Goal: Find specific page/section: Find specific page/section

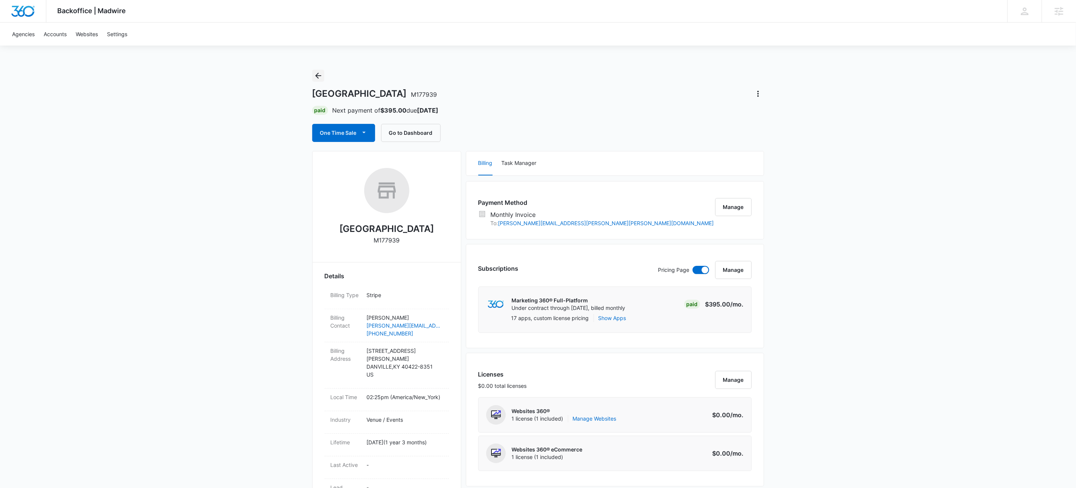
drag, startPoint x: 321, startPoint y: 72, endPoint x: 305, endPoint y: 73, distance: 16.6
click at [321, 72] on icon "Back" at bounding box center [318, 75] width 9 height 9
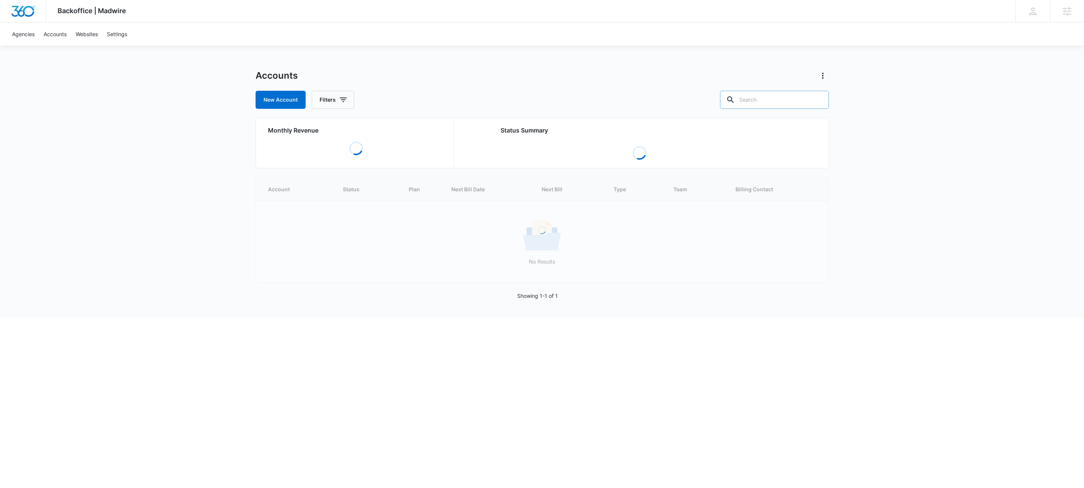
click at [782, 100] on input "text" at bounding box center [774, 100] width 109 height 18
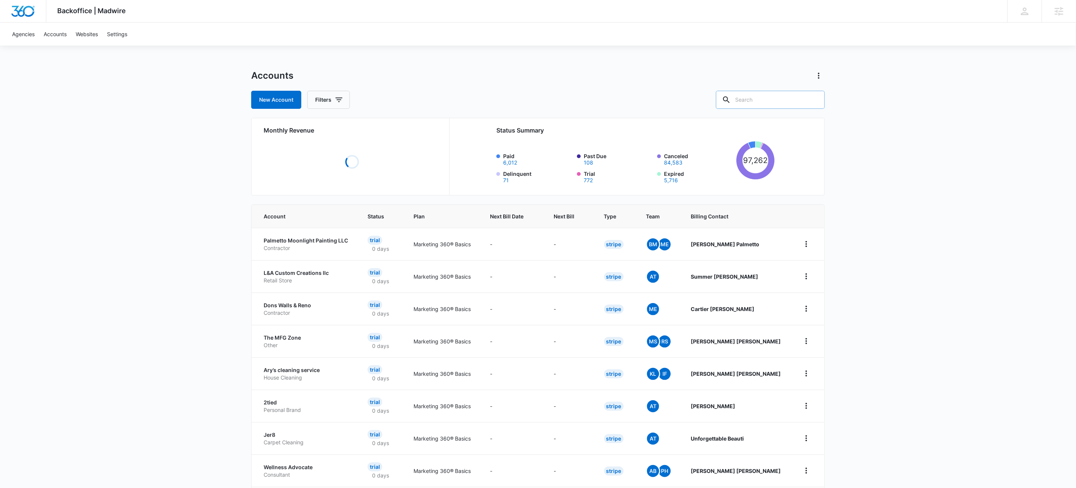
click at [763, 103] on input "text" at bounding box center [770, 100] width 109 height 18
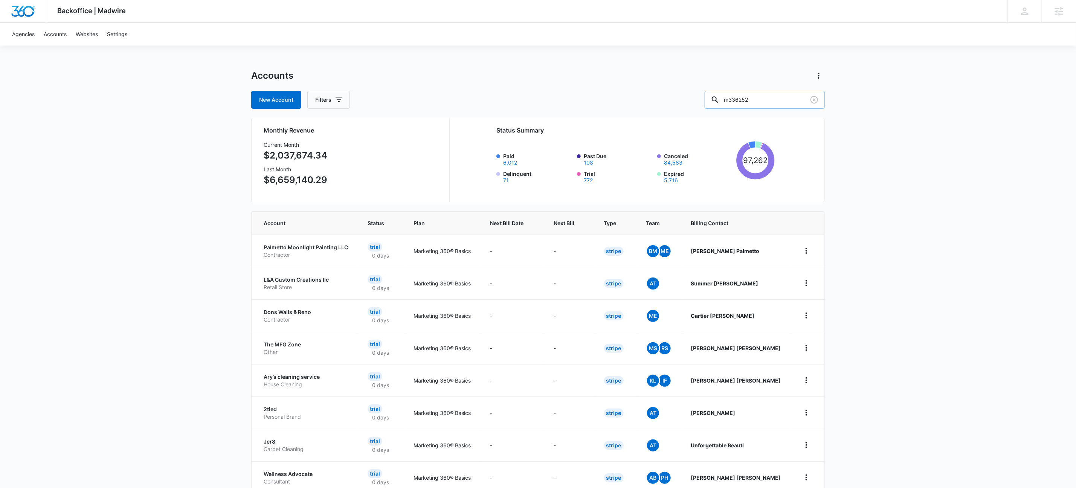
type input "m336252"
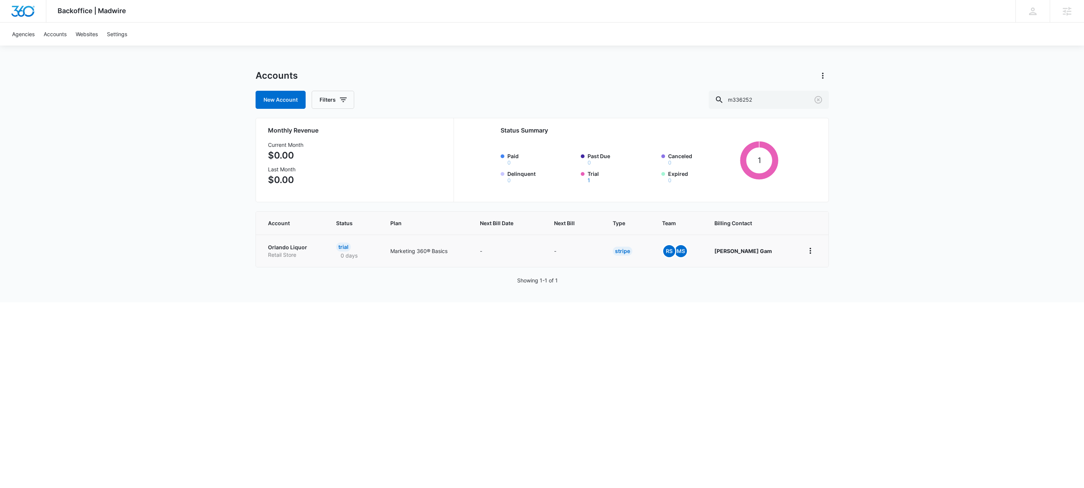
click at [277, 248] on p "Orlando Liquor" at bounding box center [293, 248] width 50 height 8
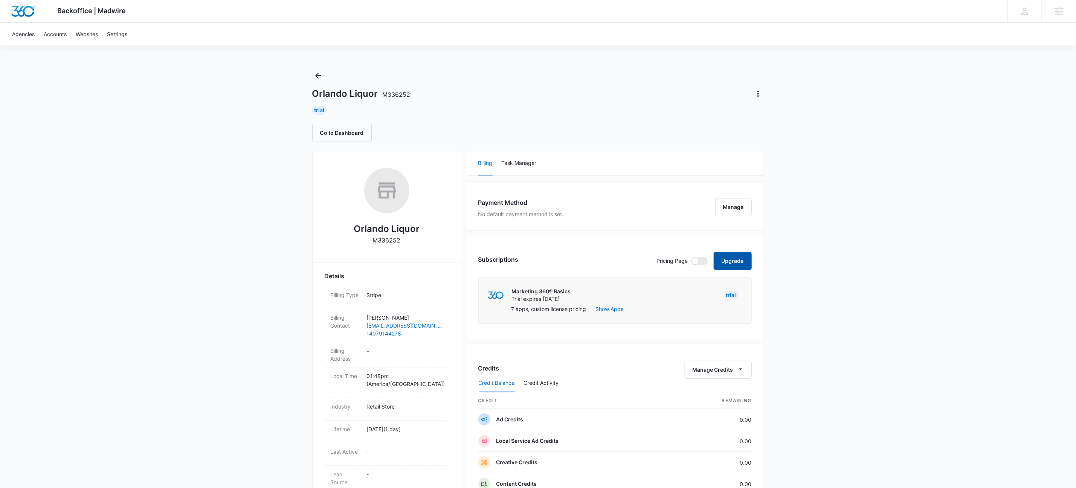
click at [725, 261] on button "Upgrade" at bounding box center [732, 261] width 38 height 18
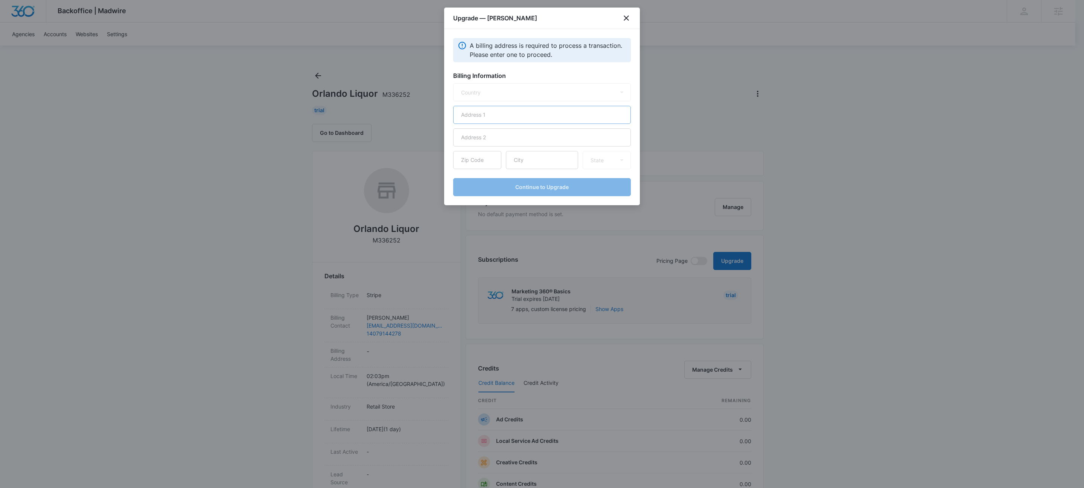
select select "US"
click at [558, 116] on input "text" at bounding box center [542, 115] width 178 height 18
type input "[STREET_ADDRESS][PERSON_NAME]"
type input "34747"
type input "Kissimmee"
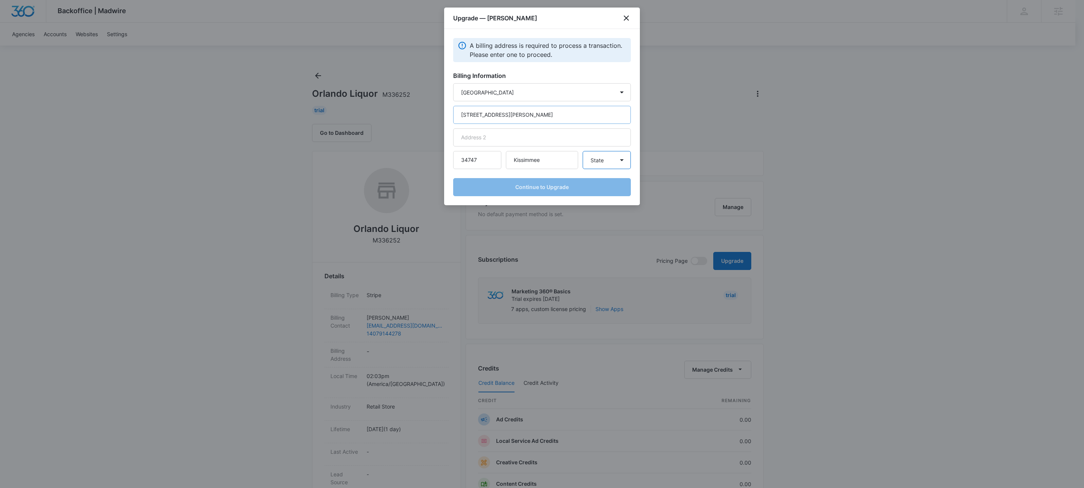
select select "FL"
click at [558, 187] on button "Continue to Upgrade" at bounding box center [542, 187] width 178 height 18
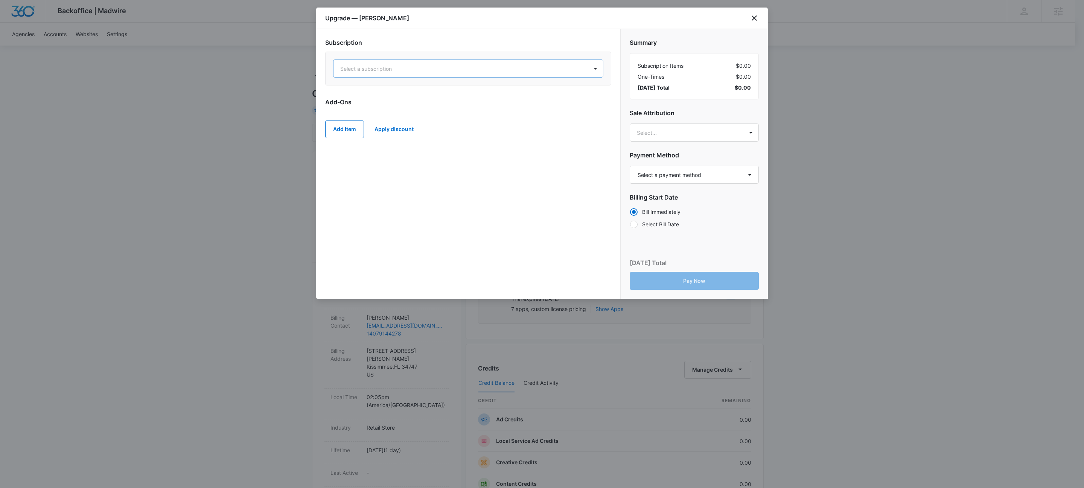
click at [449, 68] on div at bounding box center [459, 68] width 238 height 9
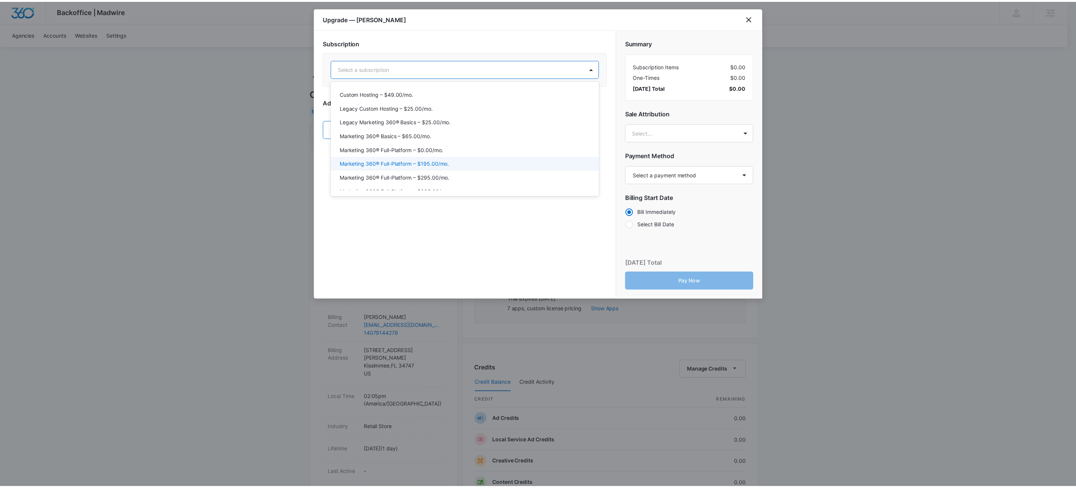
scroll to position [22, 0]
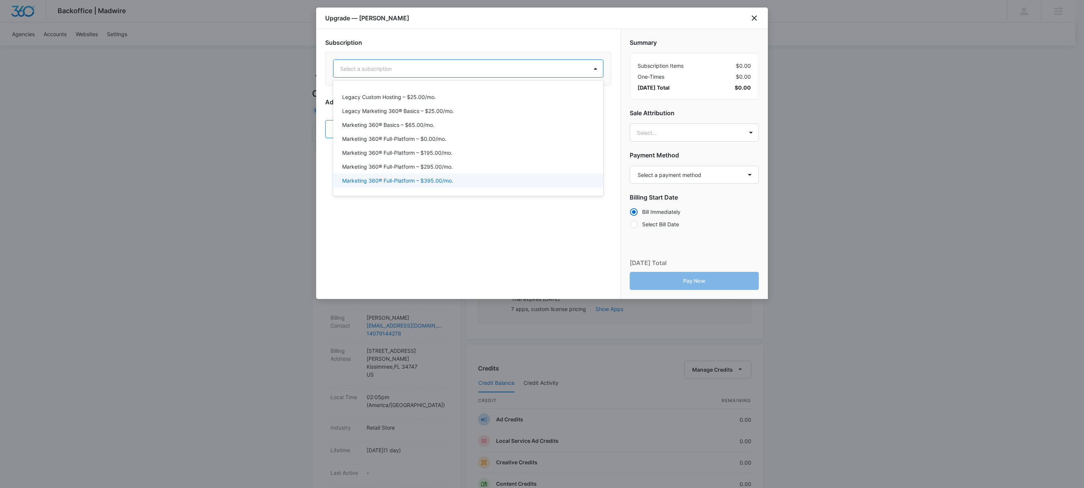
click at [441, 180] on p "Marketing 360® Full-Platform – $395.00/mo." at bounding box center [397, 181] width 111 height 8
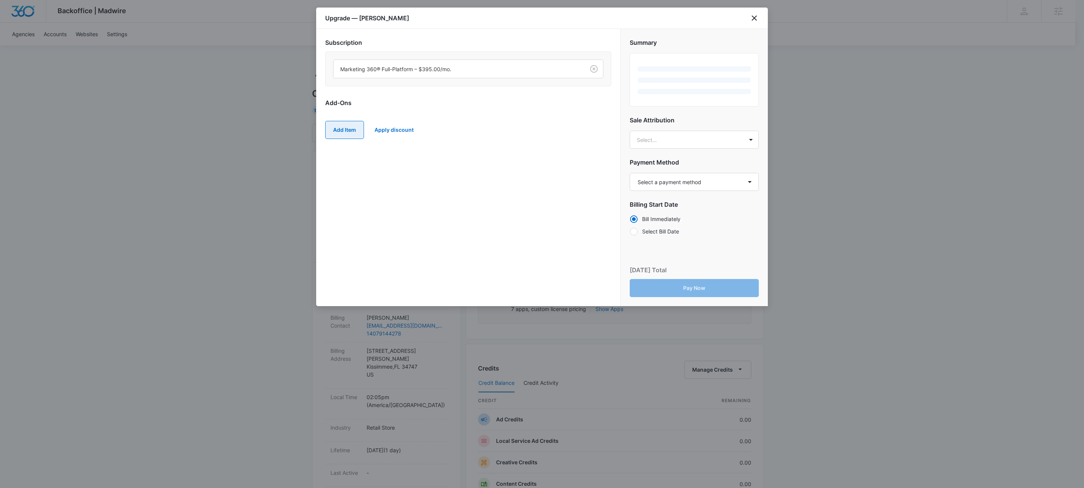
click at [348, 127] on button "Add Item" at bounding box center [344, 130] width 39 height 18
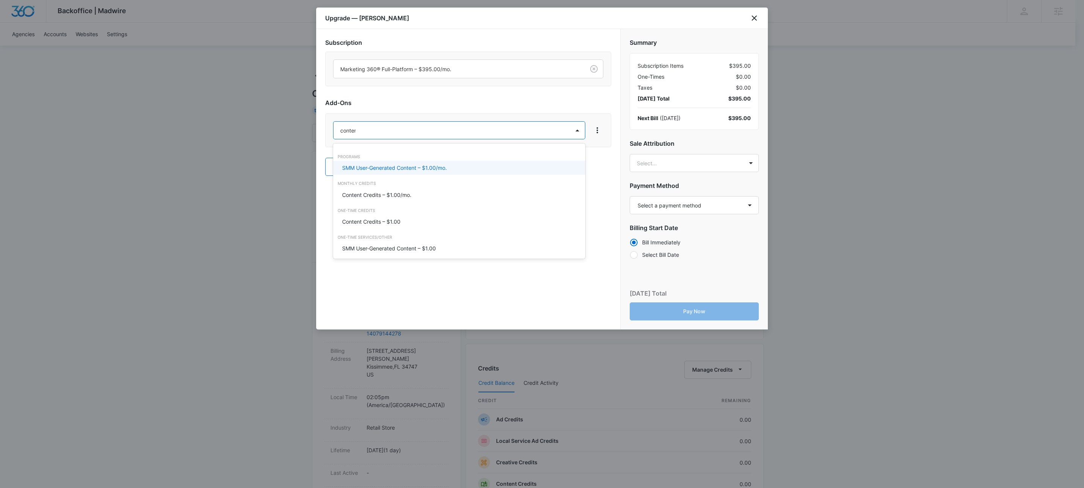
type input "content"
click at [398, 197] on p "Content Credits – $1.00/mo." at bounding box center [376, 195] width 69 height 8
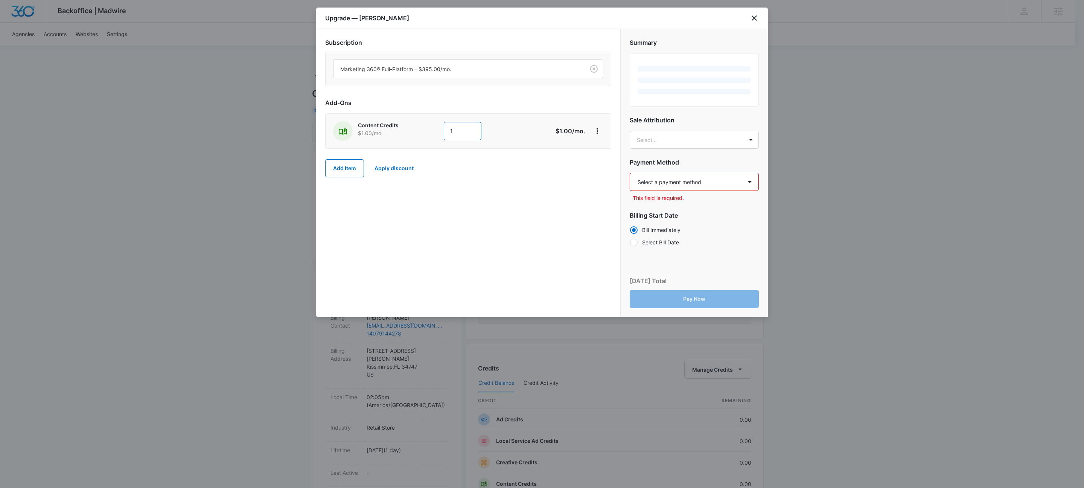
click at [466, 127] on input "1" at bounding box center [463, 131] width 38 height 18
type input "900"
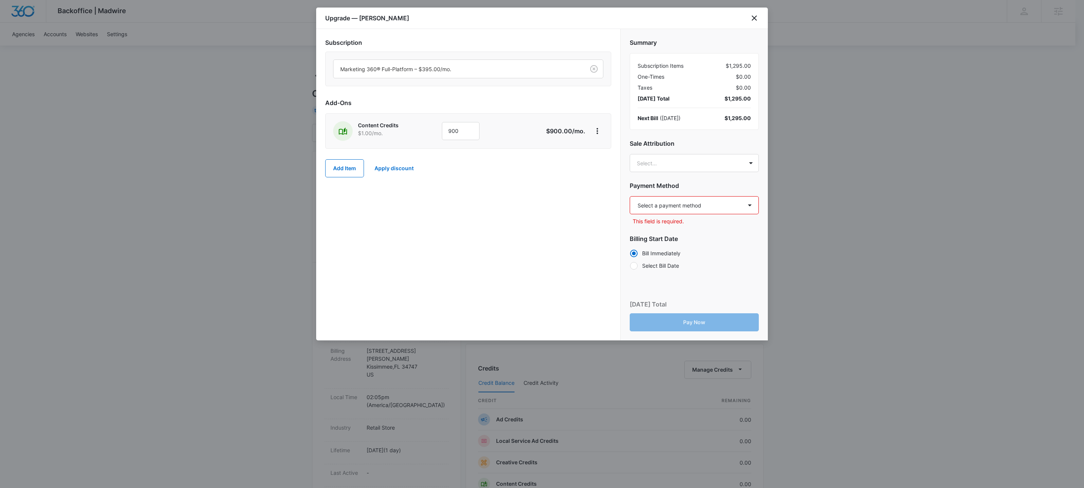
click at [582, 246] on div "Subscription Marketing 360® Full-Platform – $395.00/mo. Add-Ons Content Credits…" at bounding box center [468, 184] width 304 height 311
click at [732, 211] on select "Select a payment method Visa ending in 7319 New payment method Monthly invoice" at bounding box center [694, 205] width 129 height 18
select select "pm_1Rv1c7A4n8RTgNjUMam3Bhss"
click at [630, 197] on select "Select a payment method Visa ending in 7319 New payment method Monthly invoice" at bounding box center [694, 205] width 129 height 18
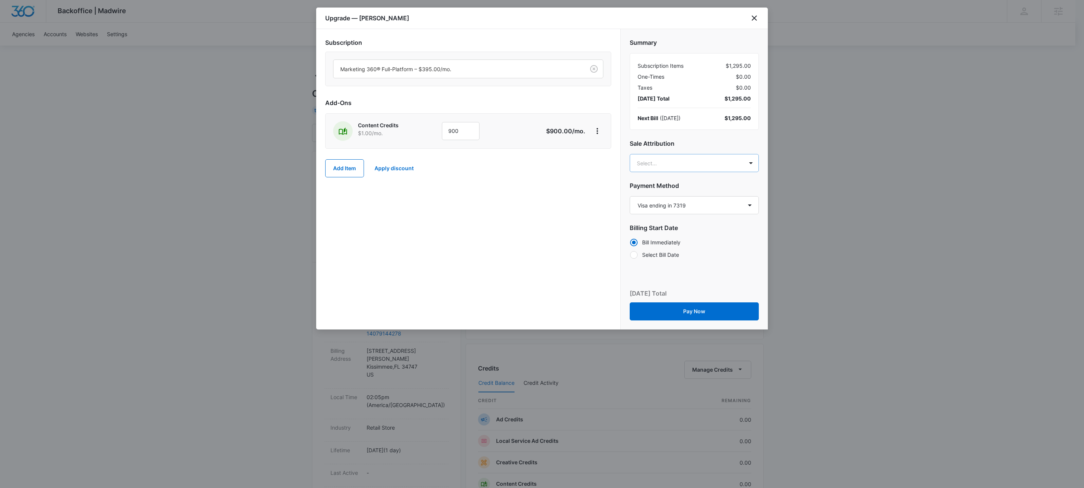
click at [682, 163] on body "Backoffice | Madwire Apps Settings KW Kait Weagraff [EMAIL_ADDRESS][PERSON_NAME…" at bounding box center [542, 385] width 1084 height 770
type input "[PERSON_NAME]"
click at [705, 192] on p "[PERSON_NAME]" at bounding box center [693, 190] width 109 height 8
type input "[PERSON_NAME]"
click at [681, 191] on p "[PERSON_NAME]" at bounding box center [693, 191] width 109 height 8
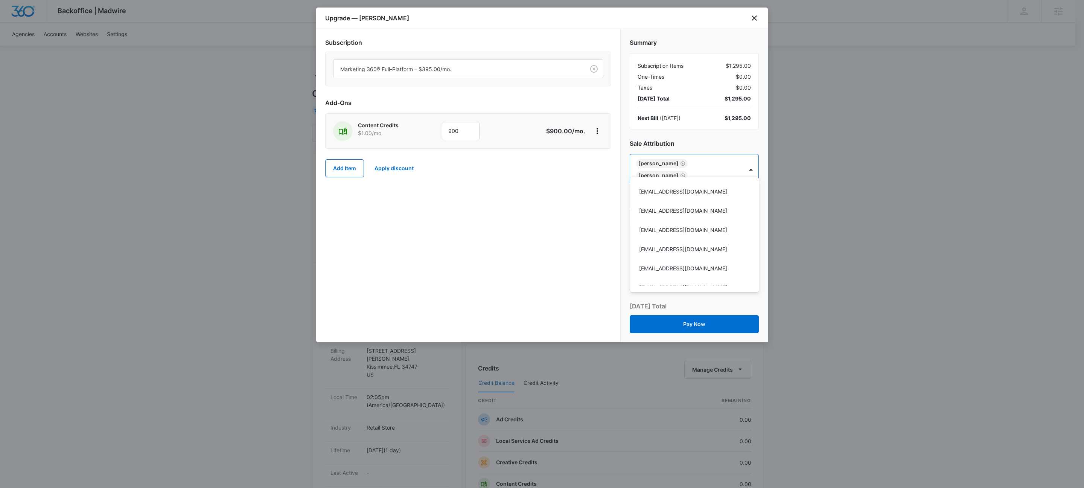
click at [480, 206] on div at bounding box center [542, 244] width 1084 height 488
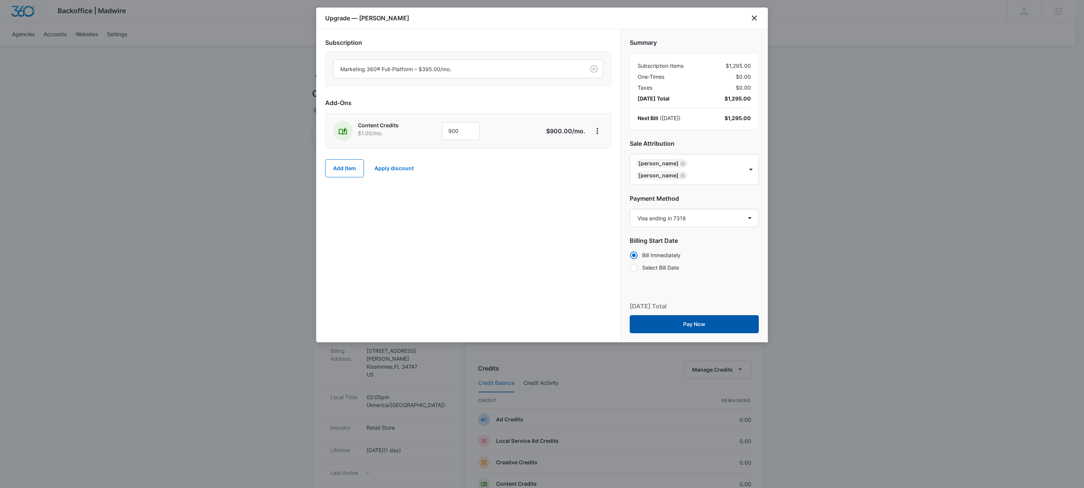
click at [717, 316] on button "Pay Now" at bounding box center [694, 324] width 129 height 18
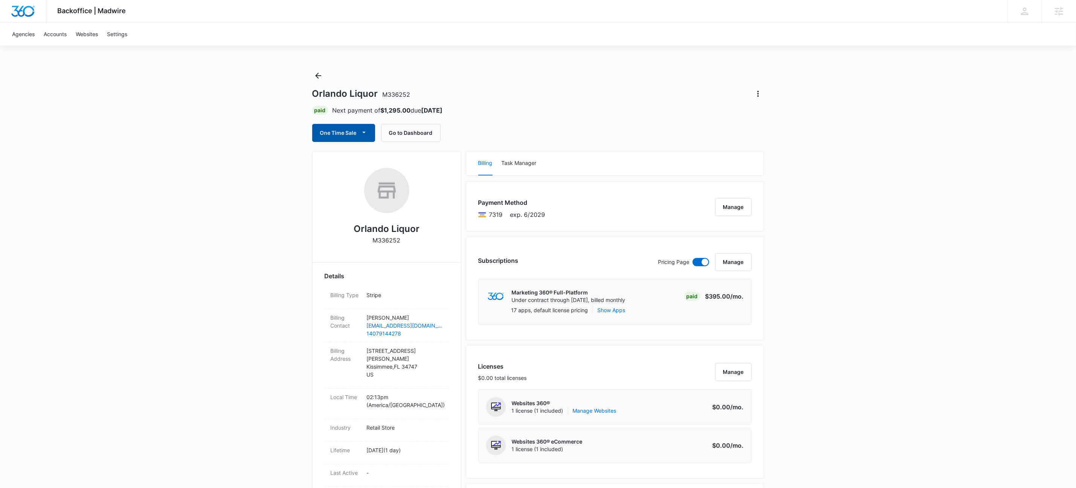
click at [367, 136] on icon "button" at bounding box center [364, 132] width 8 height 8
click at [376, 158] on div "Run One-Time Payment" at bounding box center [365, 159] width 87 height 8
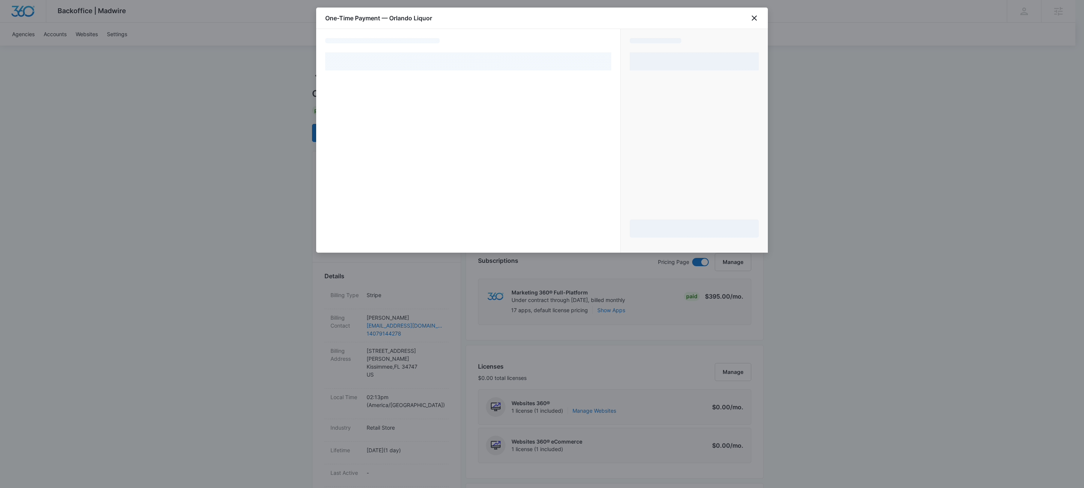
select select "pm_1Rv1c7A4n8RTgNjUMam3Bhss"
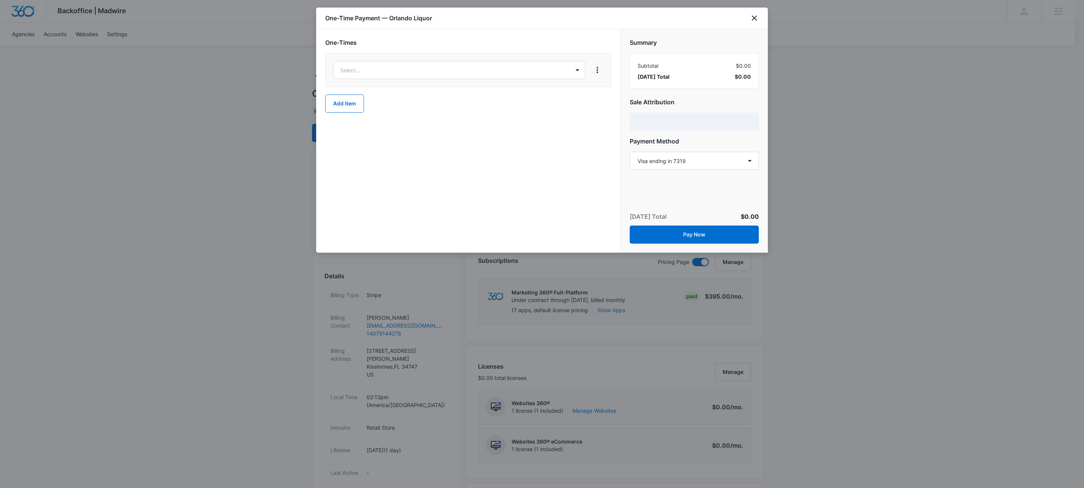
click at [418, 67] on body "Backoffice | Madwire Apps Settings KW Kait Weagraff [EMAIL_ADDRESS][PERSON_NAME…" at bounding box center [542, 482] width 1084 height 965
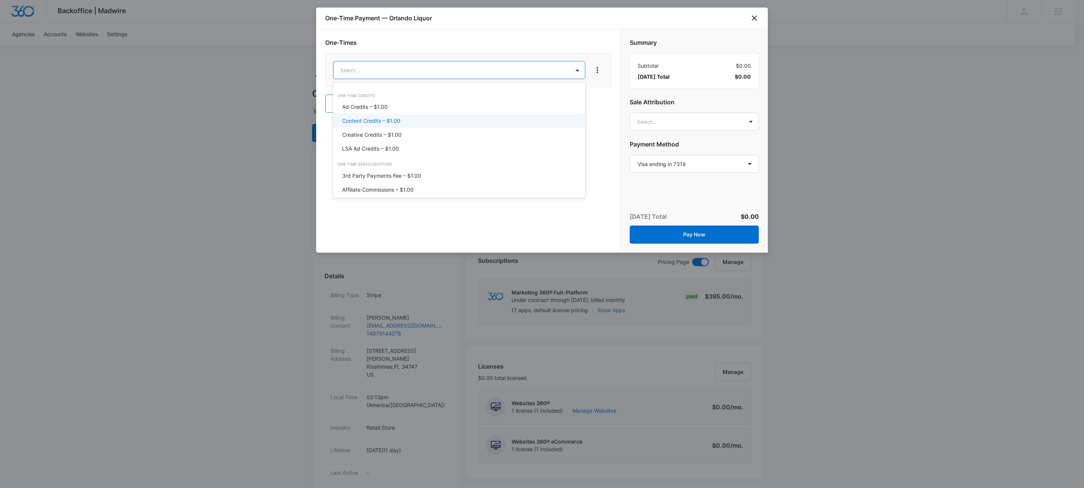
click at [383, 120] on p "Content Credits – $1.00" at bounding box center [371, 121] width 58 height 8
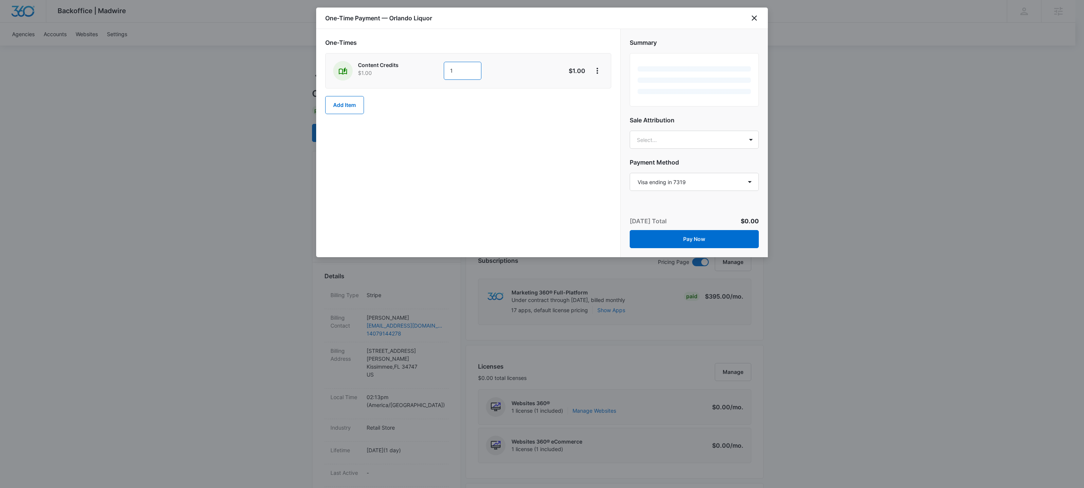
click at [464, 68] on input "1" at bounding box center [463, 71] width 38 height 18
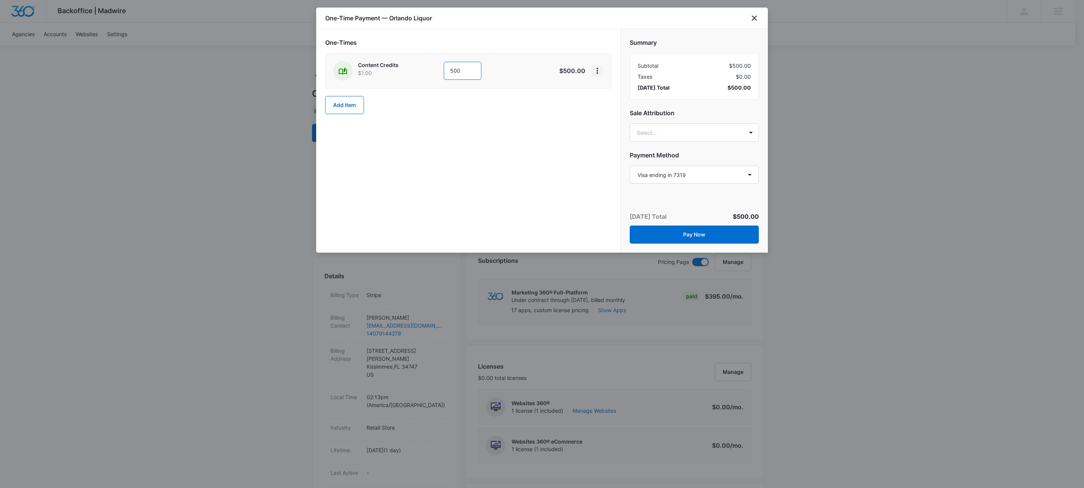
type input "500"
click at [594, 68] on icon "View More" at bounding box center [597, 70] width 9 height 9
click at [614, 91] on div "Add Discount" at bounding box center [617, 92] width 33 height 5
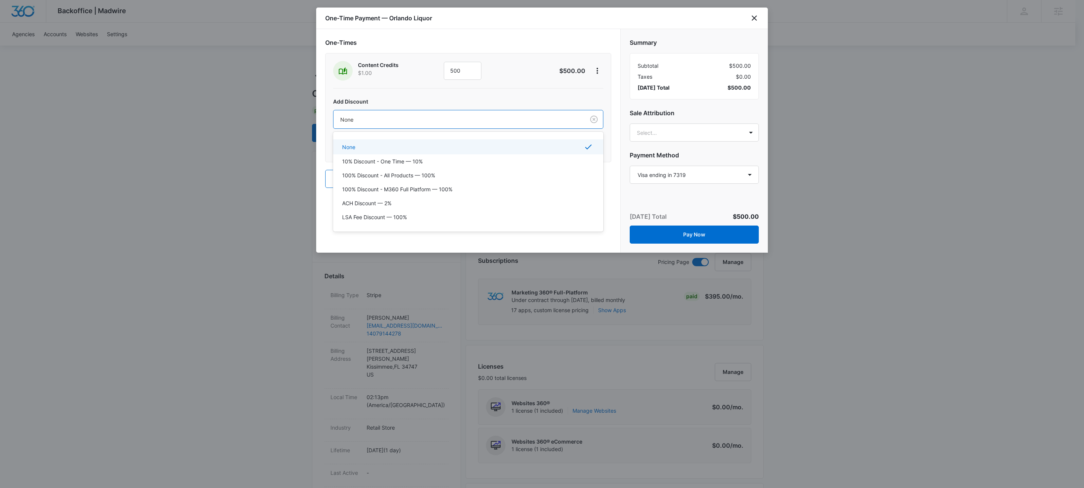
click at [397, 120] on div at bounding box center [457, 119] width 235 height 9
click at [410, 177] on p "100% Discount - All Products — 100%" at bounding box center [388, 175] width 93 height 8
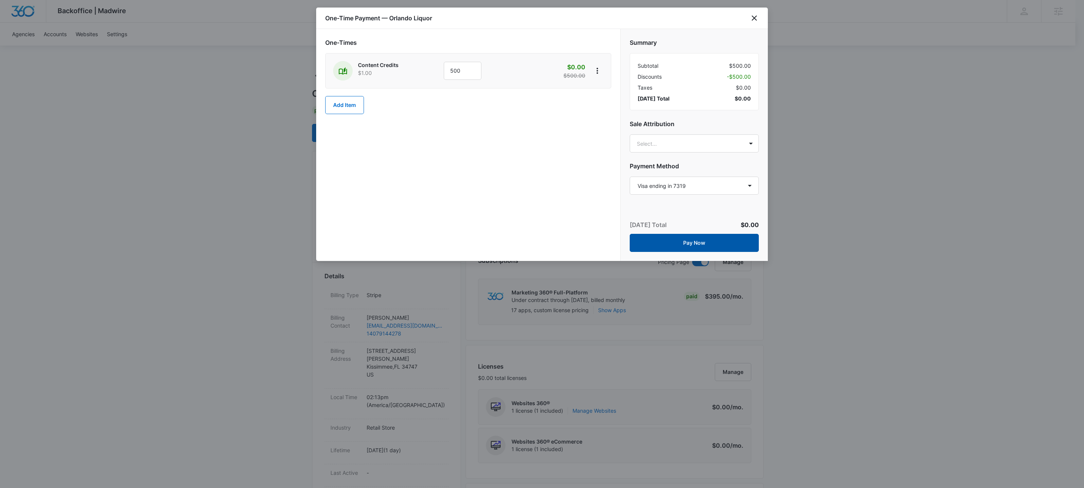
click at [713, 246] on button "Pay Now" at bounding box center [694, 243] width 129 height 18
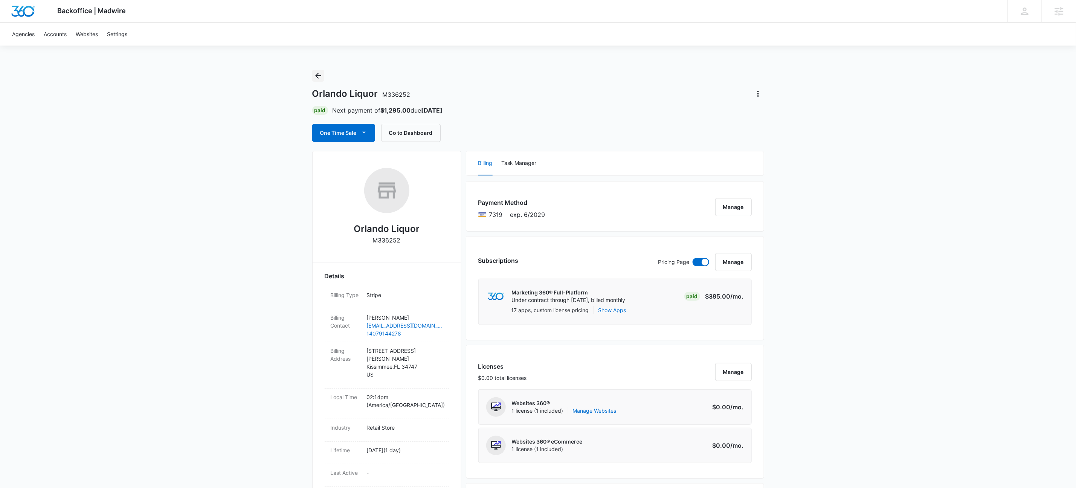
click at [318, 75] on icon "Back" at bounding box center [318, 75] width 9 height 9
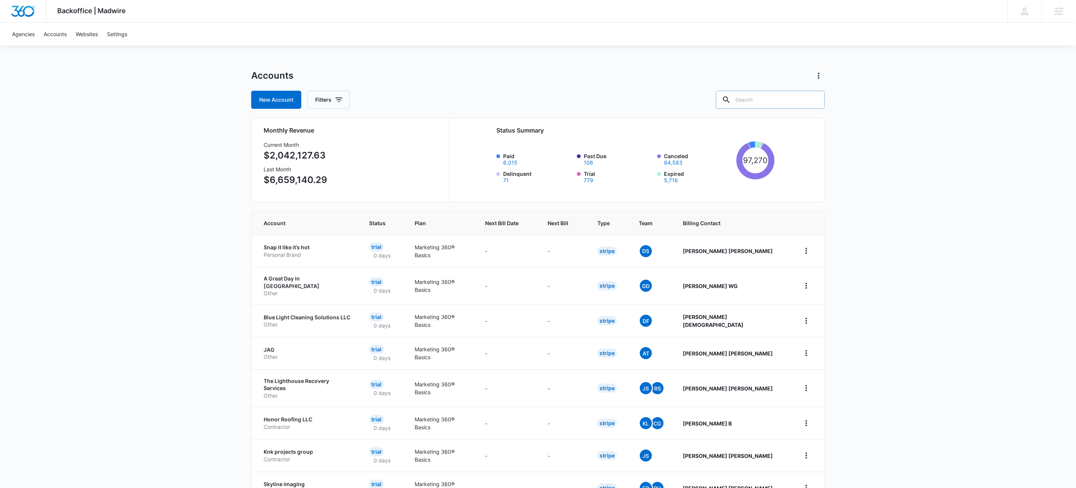
click at [791, 104] on input "text" at bounding box center [770, 100] width 109 height 18
paste input "M28969"
type input "M28969"
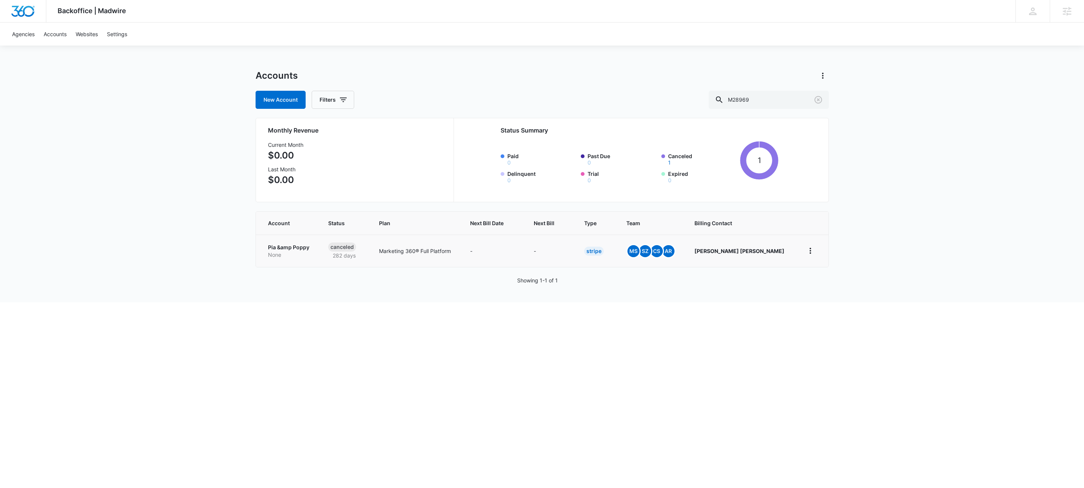
click at [286, 248] on p "Pia &amp Poppy" at bounding box center [289, 248] width 42 height 8
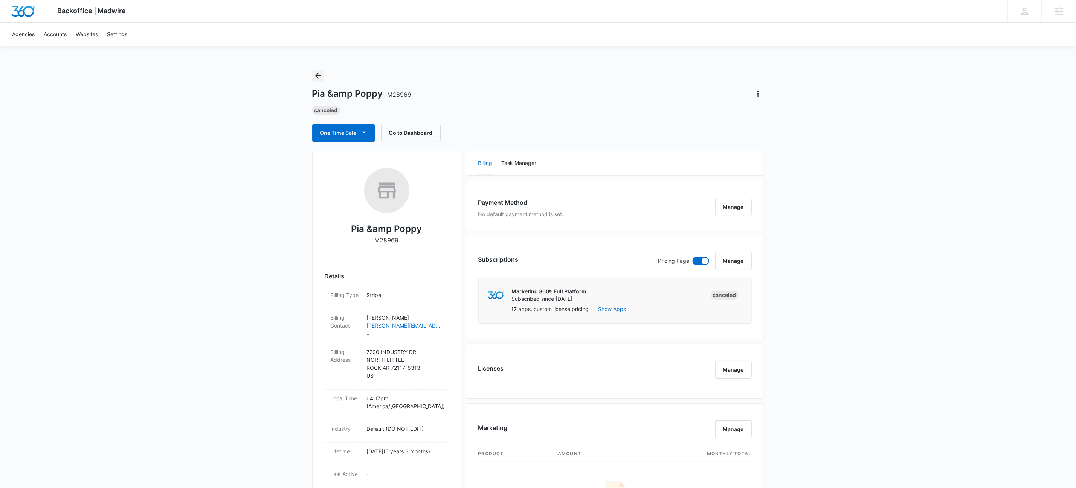
click at [318, 76] on icon "Back" at bounding box center [318, 75] width 9 height 9
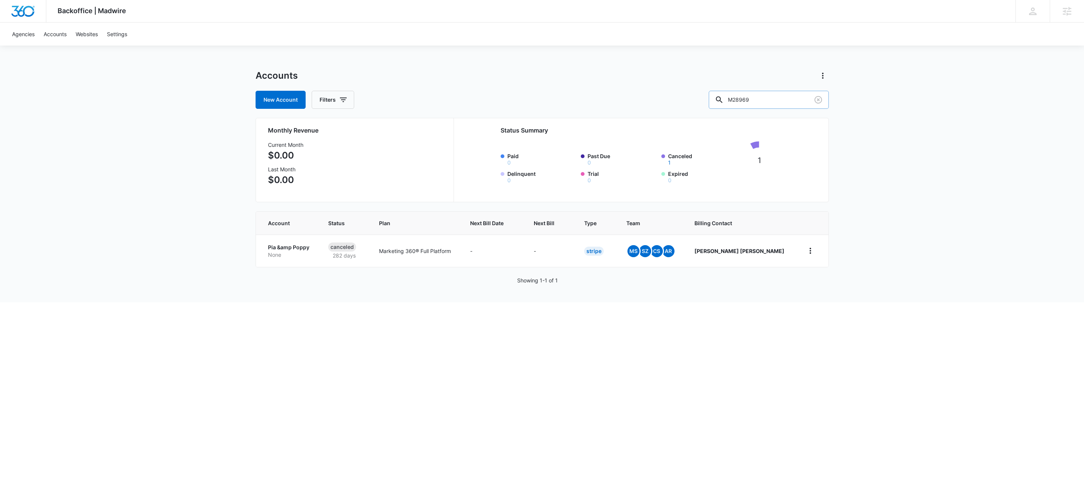
click at [786, 99] on input "M28969" at bounding box center [769, 100] width 120 height 18
paste input "32674"
type input "M32674"
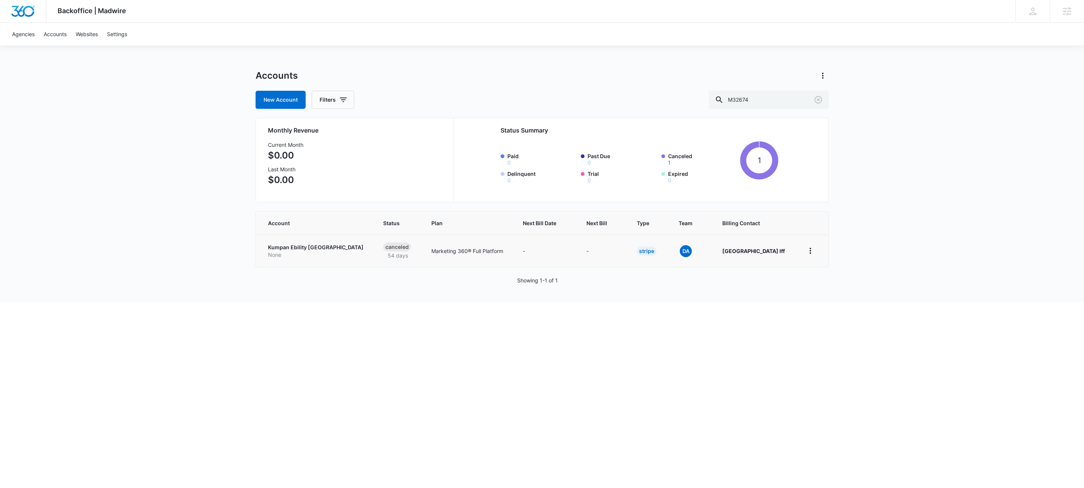
click at [288, 251] on p "None" at bounding box center [317, 255] width 98 height 8
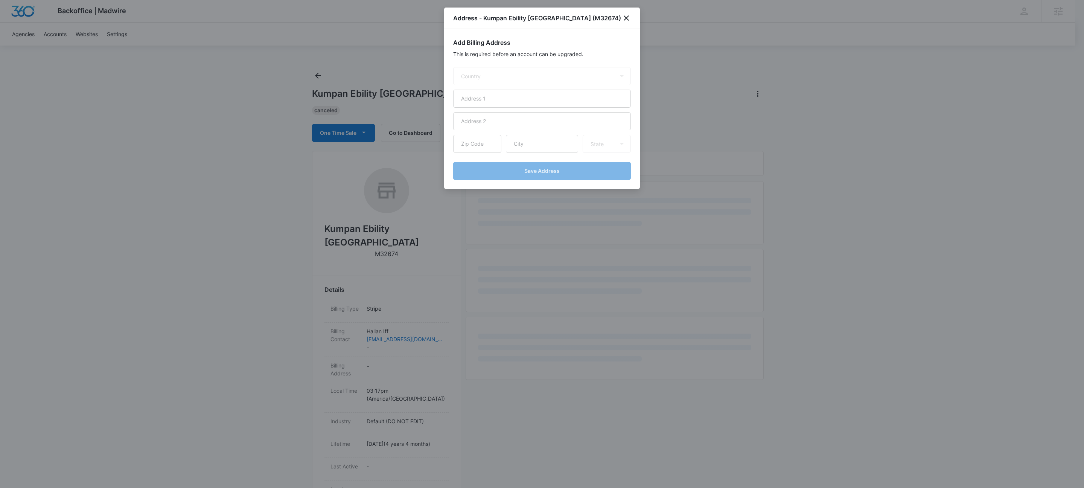
select select "US"
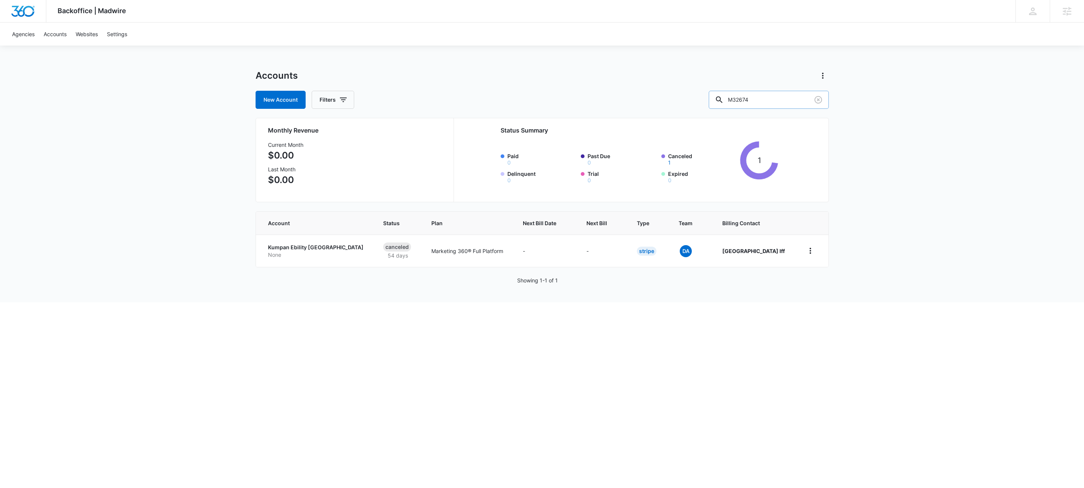
click at [786, 107] on input "M32674" at bounding box center [769, 100] width 120 height 18
type input "m32674"
click at [285, 254] on p "None" at bounding box center [317, 255] width 98 height 8
select select "US"
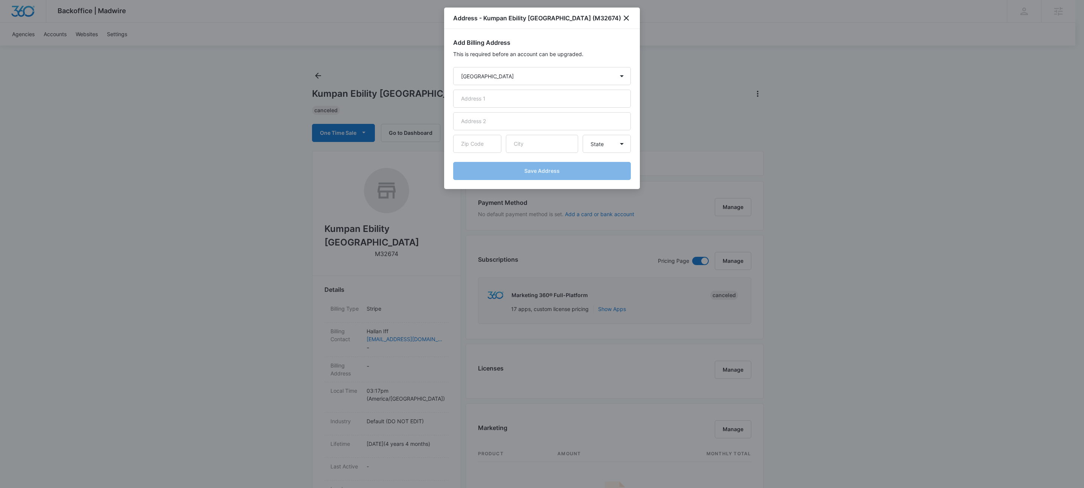
click at [317, 77] on div at bounding box center [542, 244] width 1084 height 488
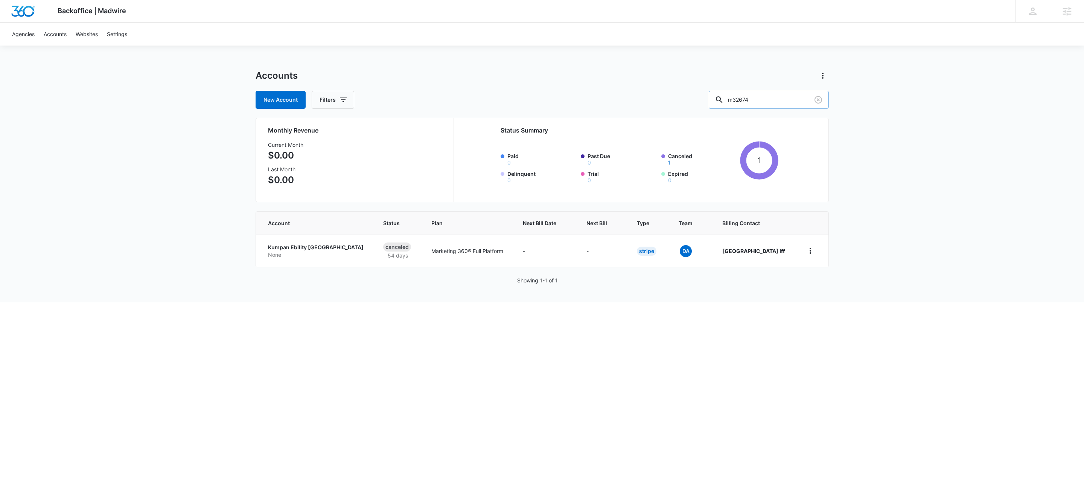
click at [778, 103] on input "m32674" at bounding box center [769, 100] width 120 height 18
click at [784, 101] on input "m32676" at bounding box center [769, 100] width 120 height 18
paste input "M29958"
type input "M29958"
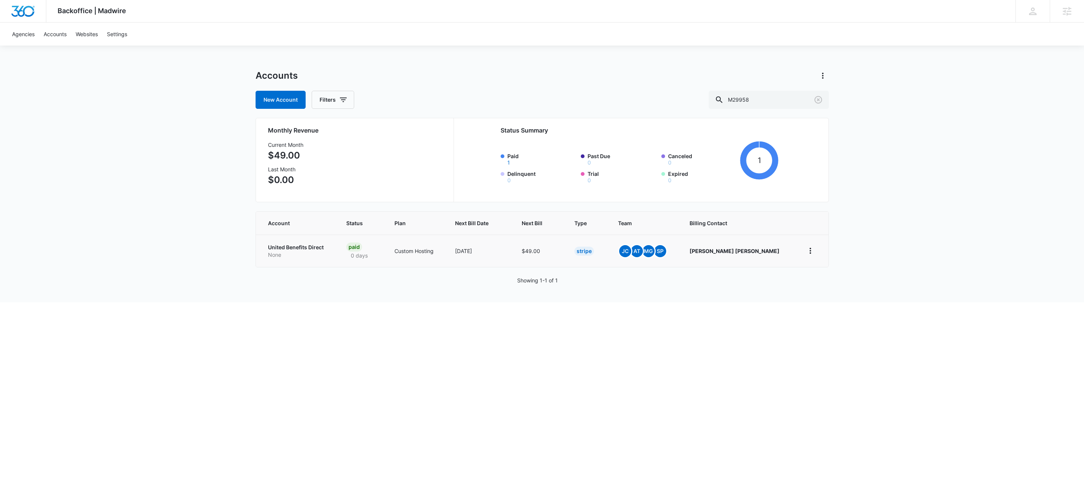
click at [314, 253] on p "None" at bounding box center [298, 255] width 60 height 8
click at [782, 91] on input "M29958" at bounding box center [769, 100] width 120 height 18
click at [781, 99] on input "M29958" at bounding box center [769, 100] width 120 height 18
paste input "31999"
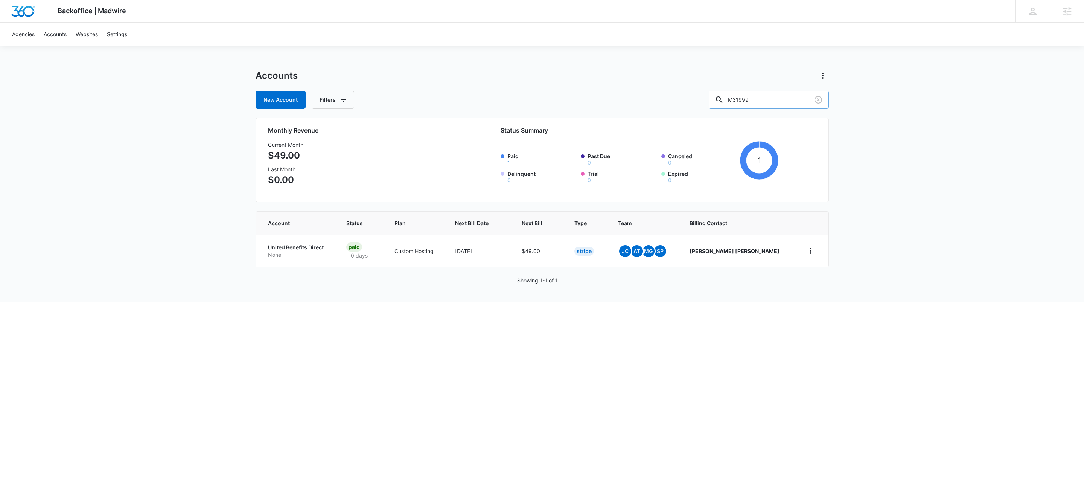
type input "M31999"
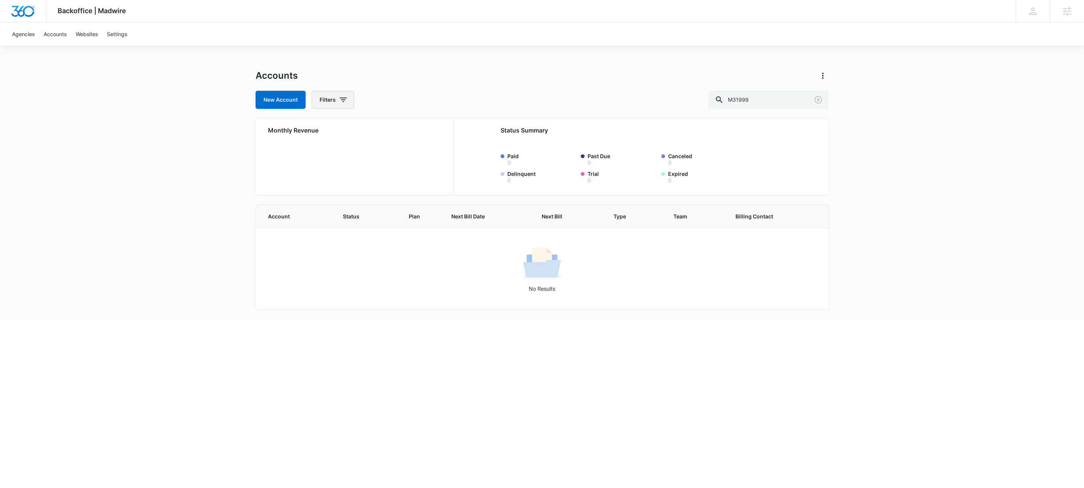
click at [342, 98] on icon "button" at bounding box center [343, 100] width 7 height 5
click at [402, 128] on icon "Show Agency filters" at bounding box center [401, 127] width 9 height 9
click at [366, 151] on label "Search All Agencies" at bounding box center [364, 152] width 87 height 8
click at [322, 152] on input "Search All Agencies" at bounding box center [321, 152] width 0 height 0
checkbox input "true"
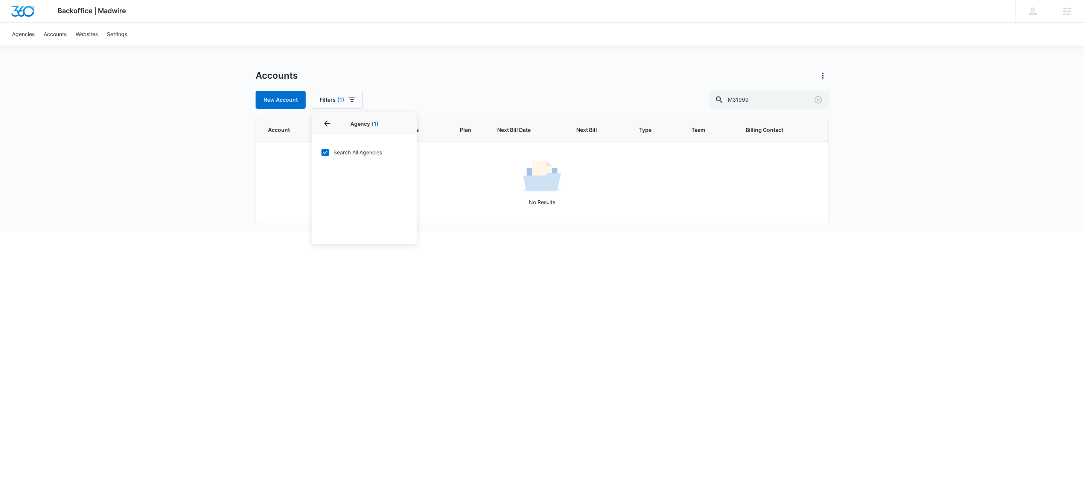
click at [660, 59] on div "Backoffice | Madwire Apps Settings KW Kait Weagraff kaitlyn.weagraff@madwire.co…" at bounding box center [542, 116] width 1084 height 232
